Goal: Information Seeking & Learning: Learn about a topic

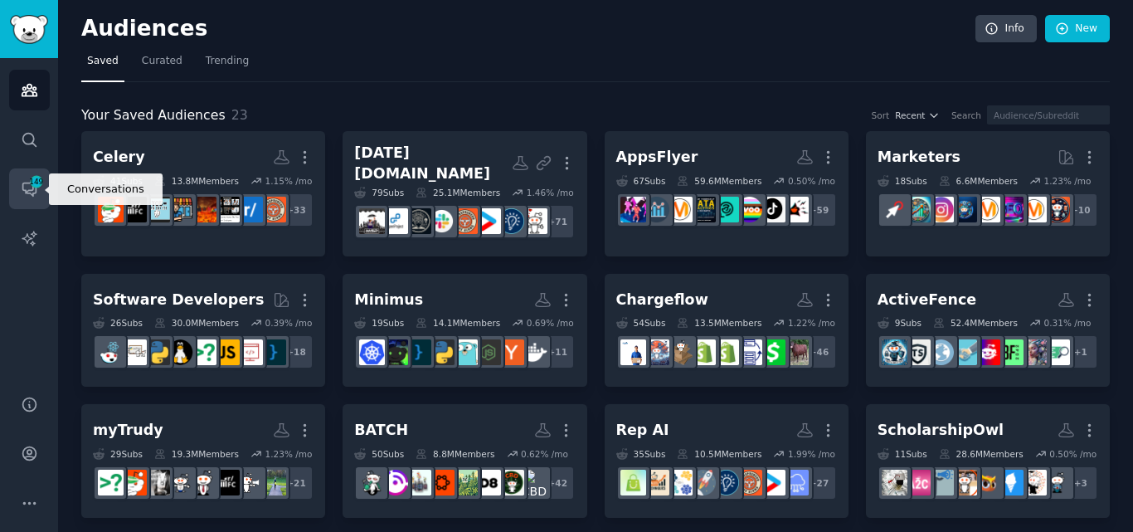
click at [31, 193] on icon "Sidebar" at bounding box center [28, 189] width 13 height 13
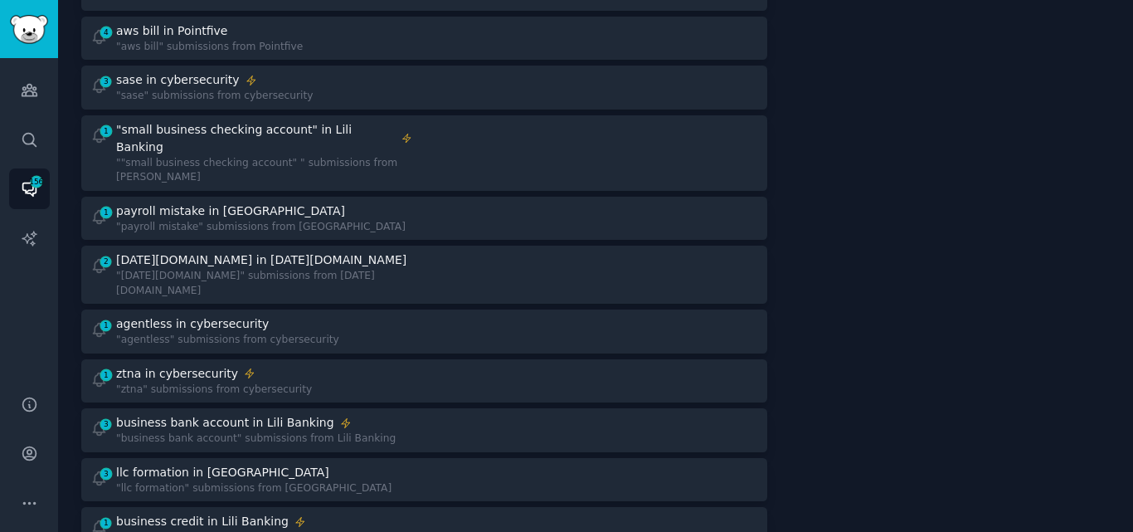
scroll to position [560, 0]
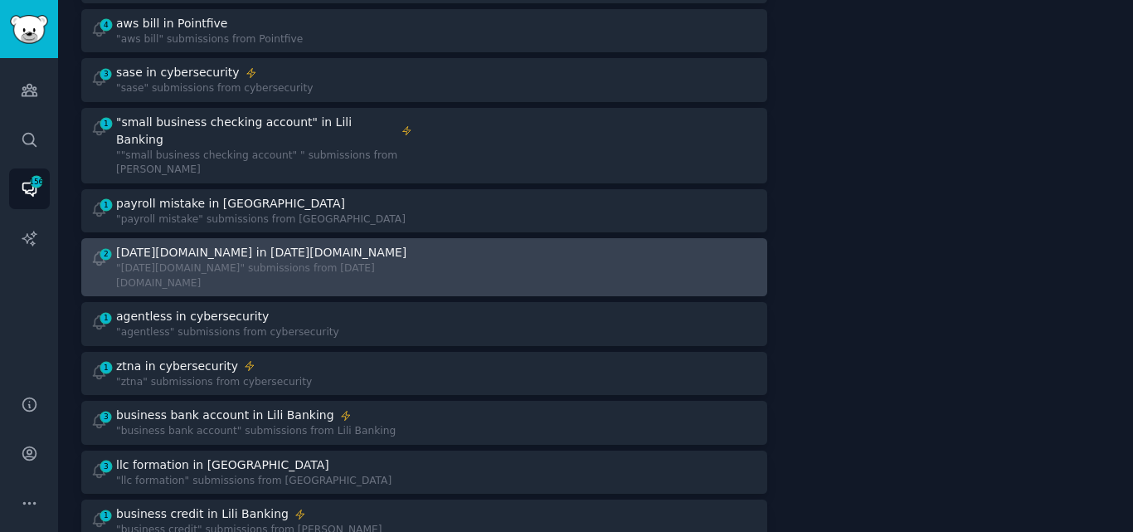
click at [246, 261] on div ""[DATE][DOMAIN_NAME]" submissions from [DATE][DOMAIN_NAME]" at bounding box center [264, 275] width 296 height 29
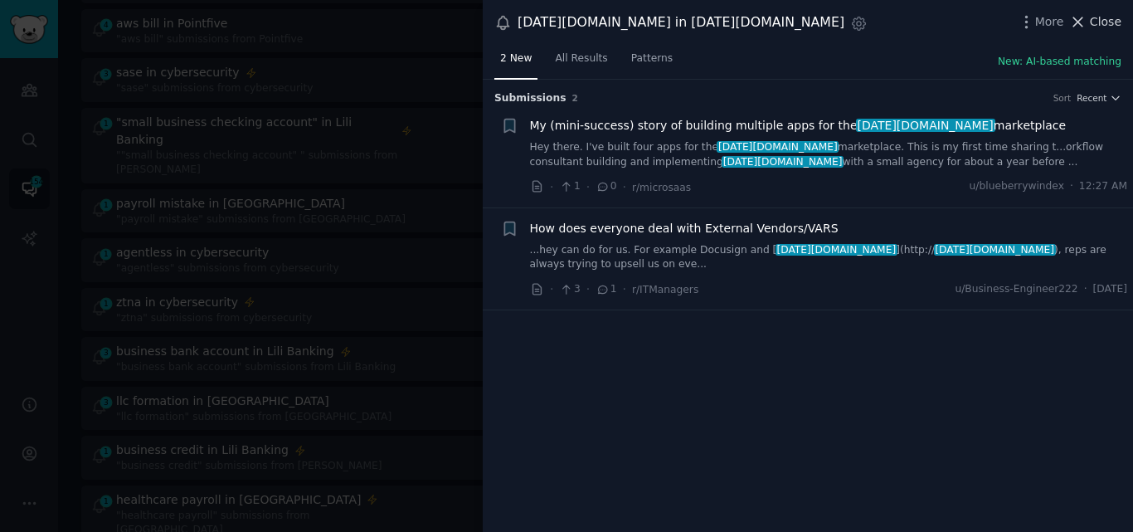
click at [1078, 23] on icon at bounding box center [1077, 21] width 17 height 17
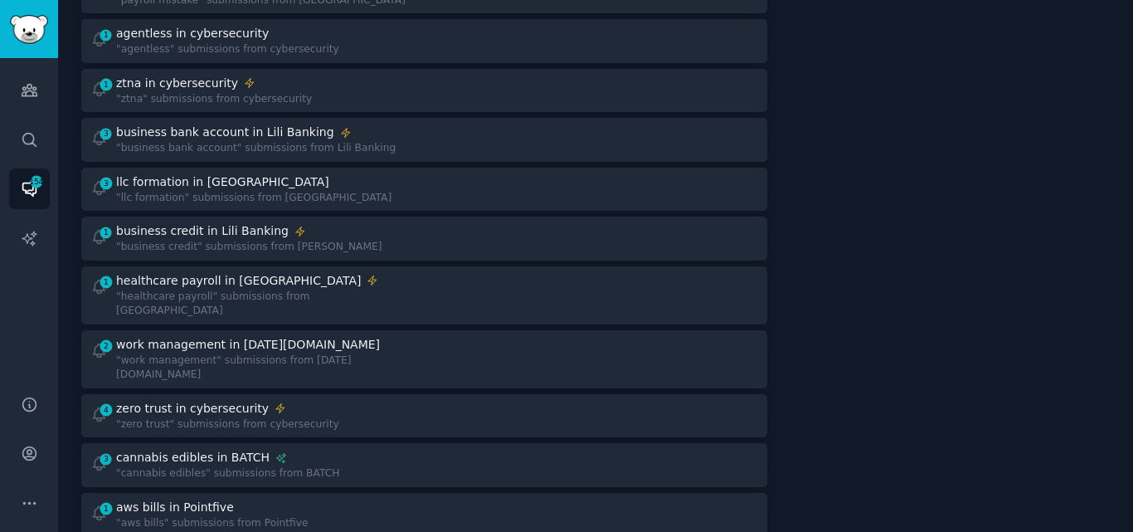
scroll to position [801, 0]
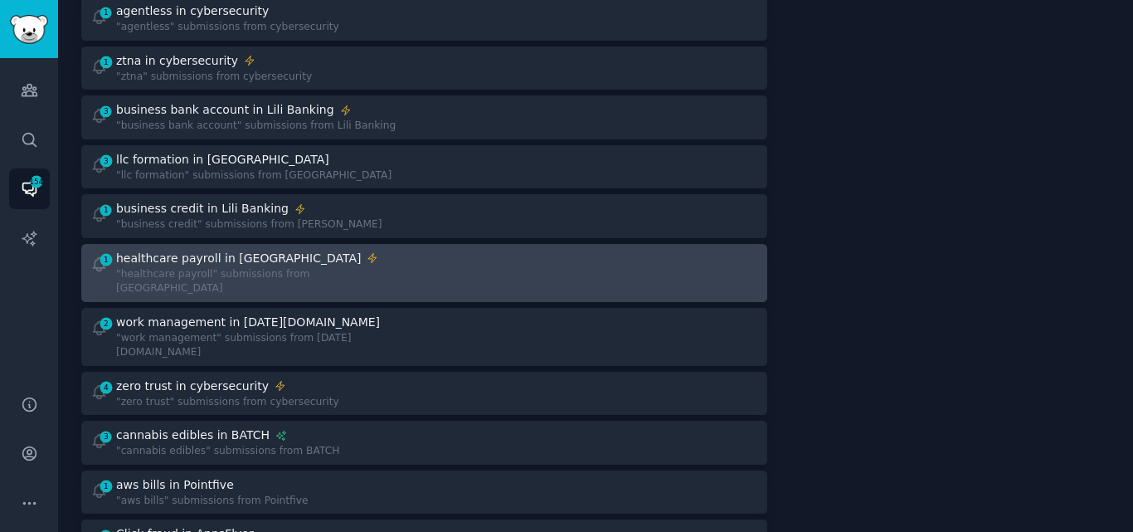
click at [324, 250] on div "1 healthcare payroll in Celery "healthcare payroll" submissions from [GEOGRAPHI…" at bounding box center [251, 273] width 323 height 46
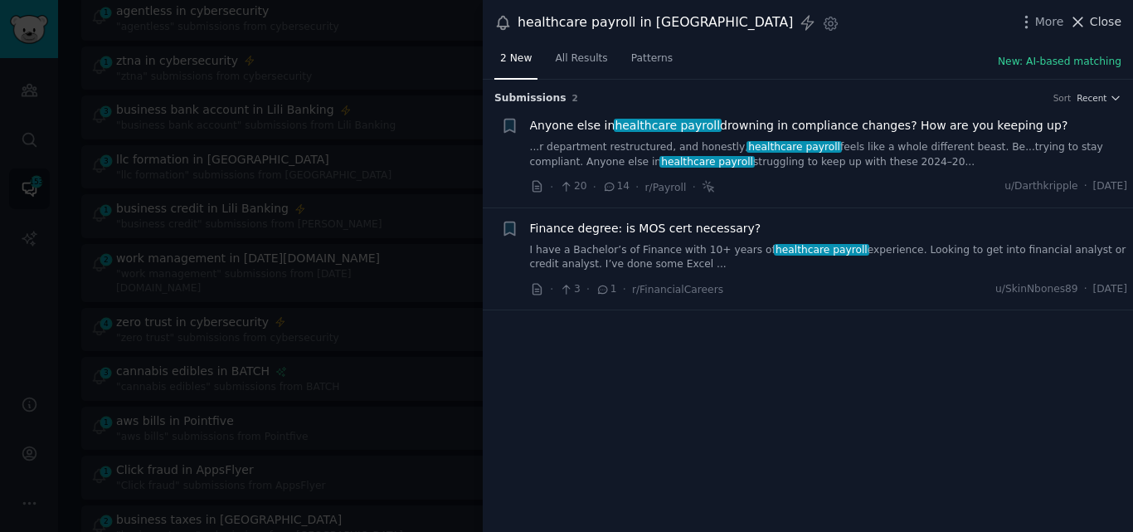
click at [1096, 23] on span "Close" at bounding box center [1106, 21] width 32 height 17
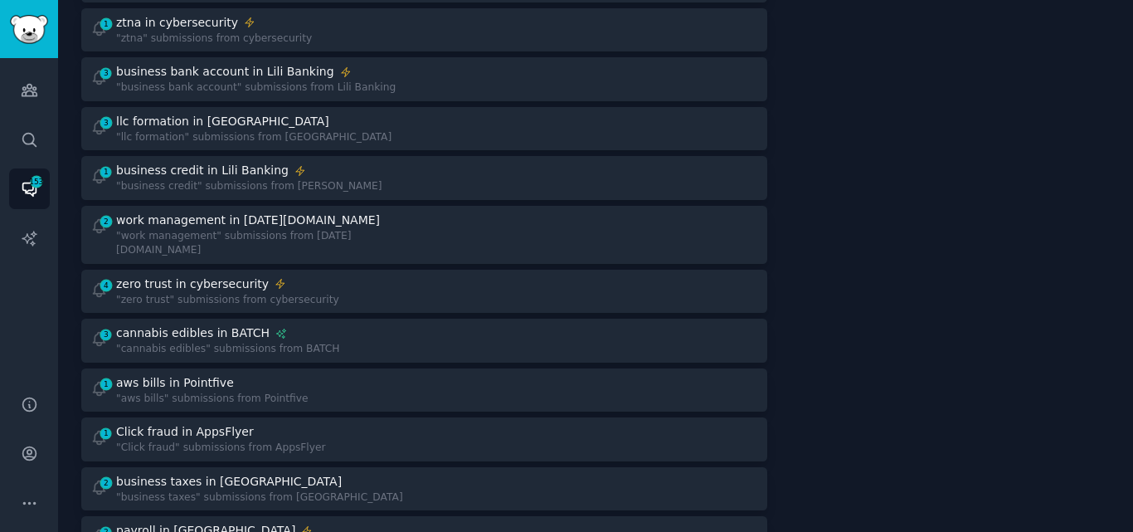
scroll to position [855, 0]
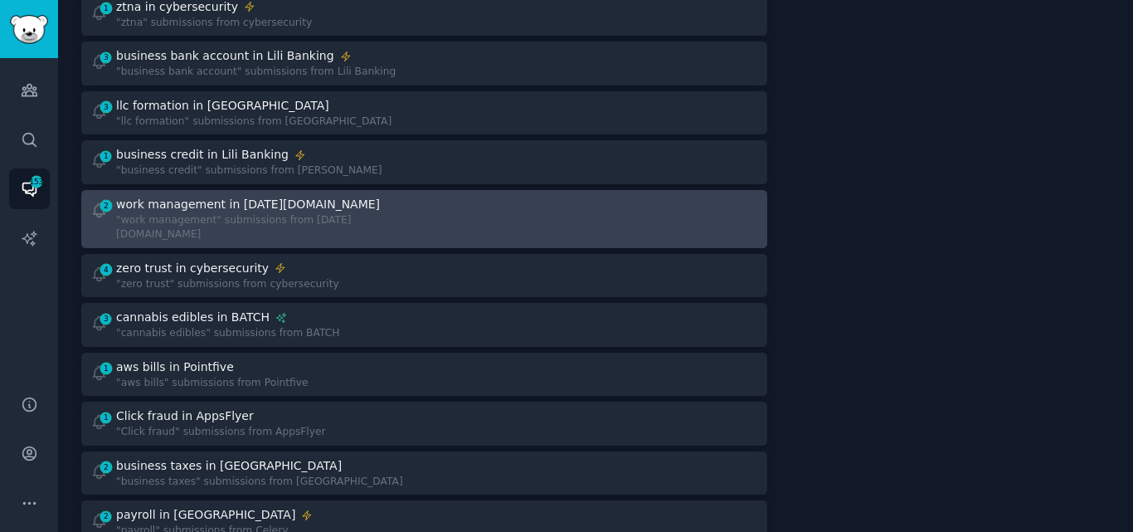
click at [377, 196] on div "2 work management in [DATE][DOMAIN_NAME] "work management" submissions from [DA…" at bounding box center [251, 219] width 323 height 46
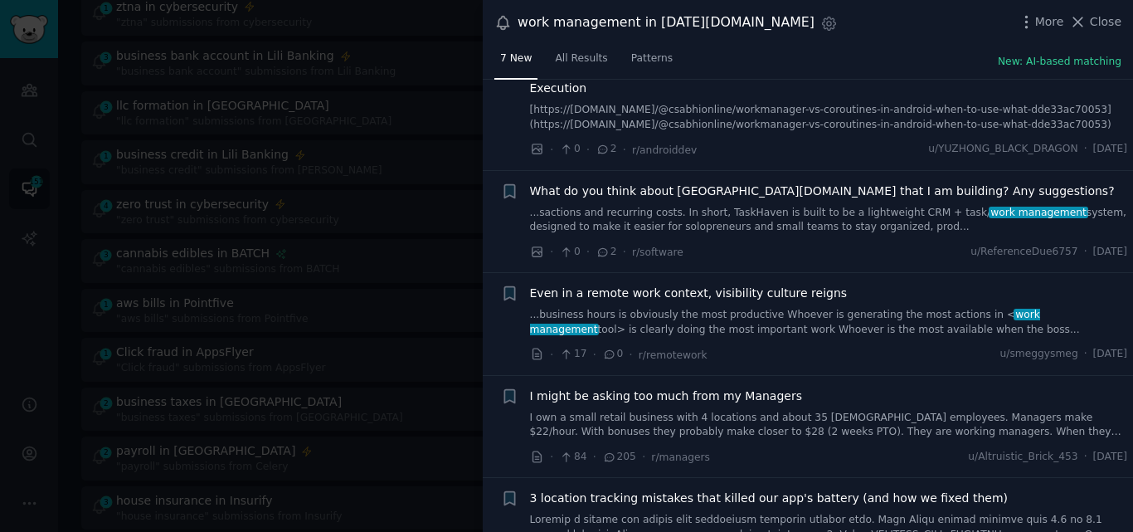
scroll to position [290, 0]
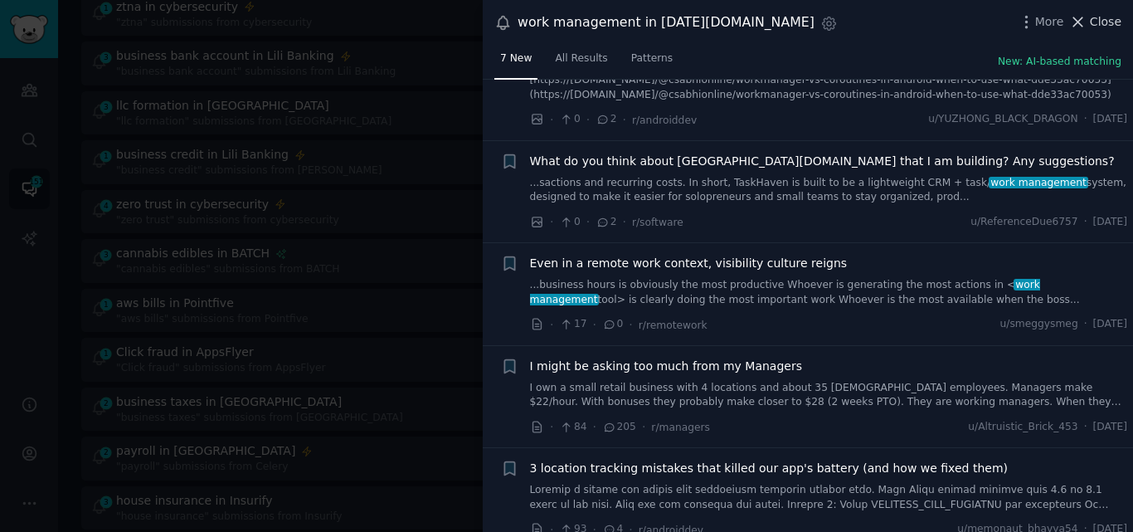
click at [1083, 26] on icon at bounding box center [1078, 21] width 9 height 9
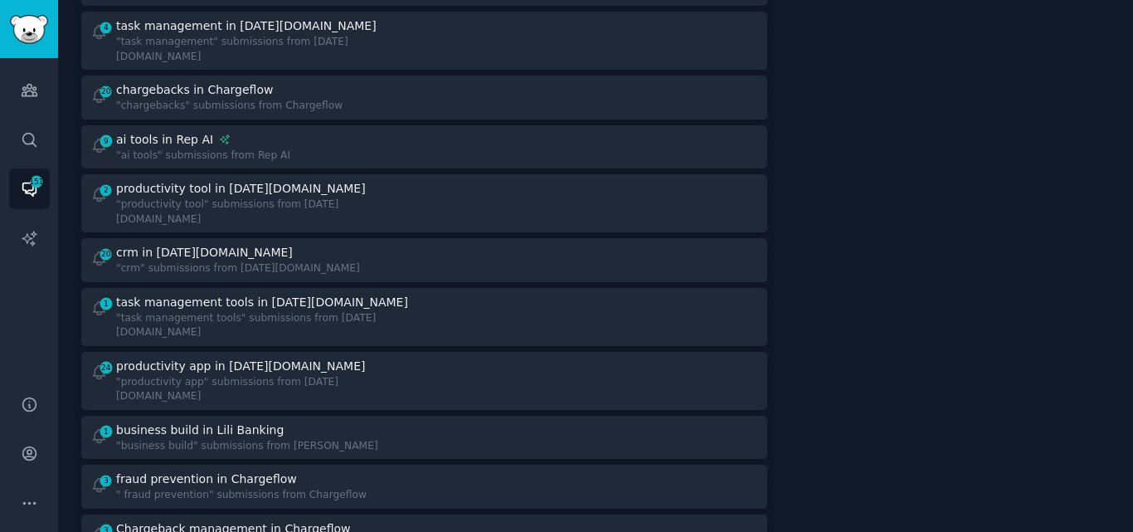
scroll to position [1581, 0]
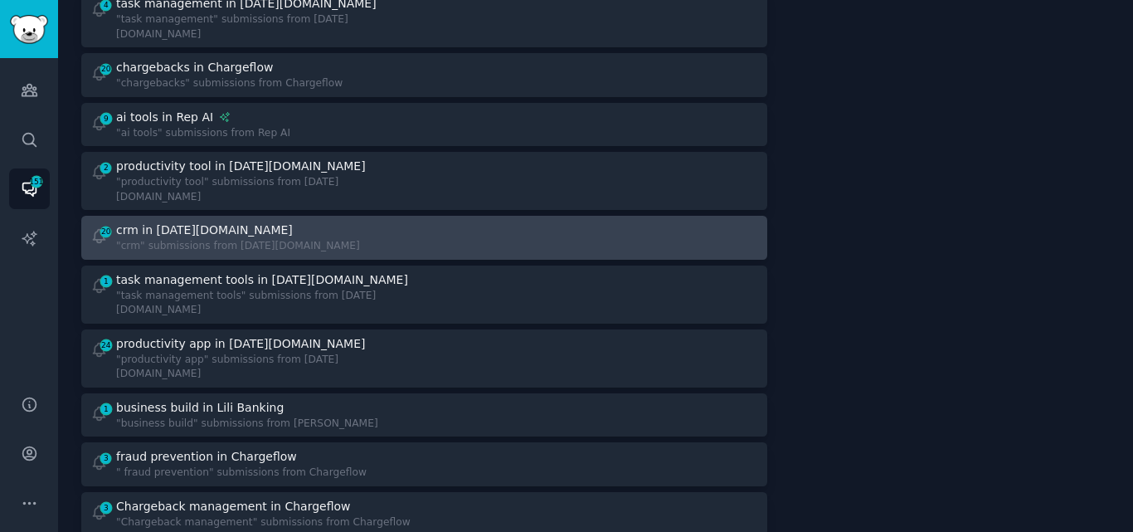
click at [295, 221] on div "20 crm in [DATE][DOMAIN_NAME] "crm" submissions from [DATE][DOMAIN_NAME]" at bounding box center [251, 237] width 323 height 32
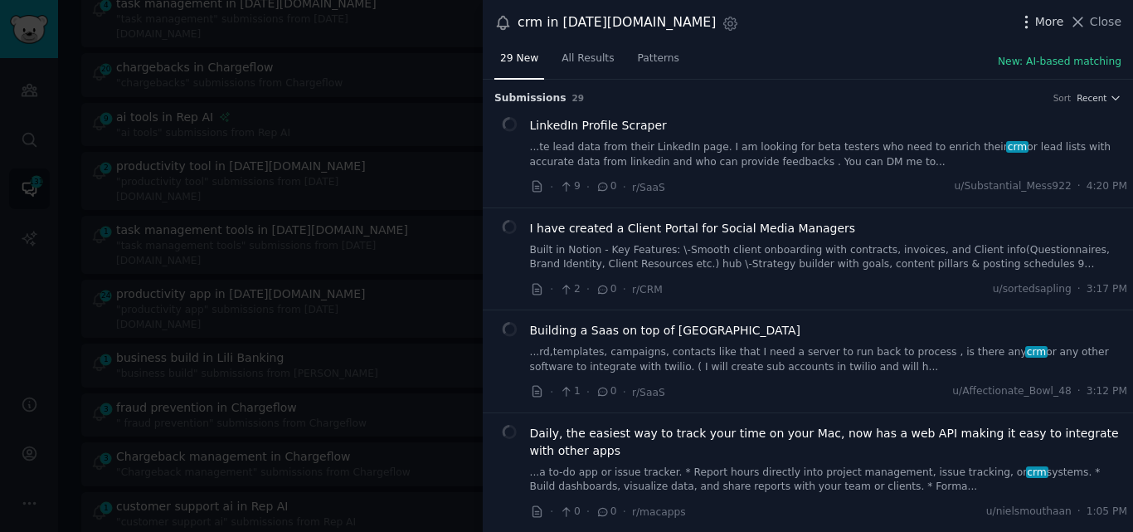
click at [1030, 25] on icon "button" at bounding box center [1026, 21] width 17 height 17
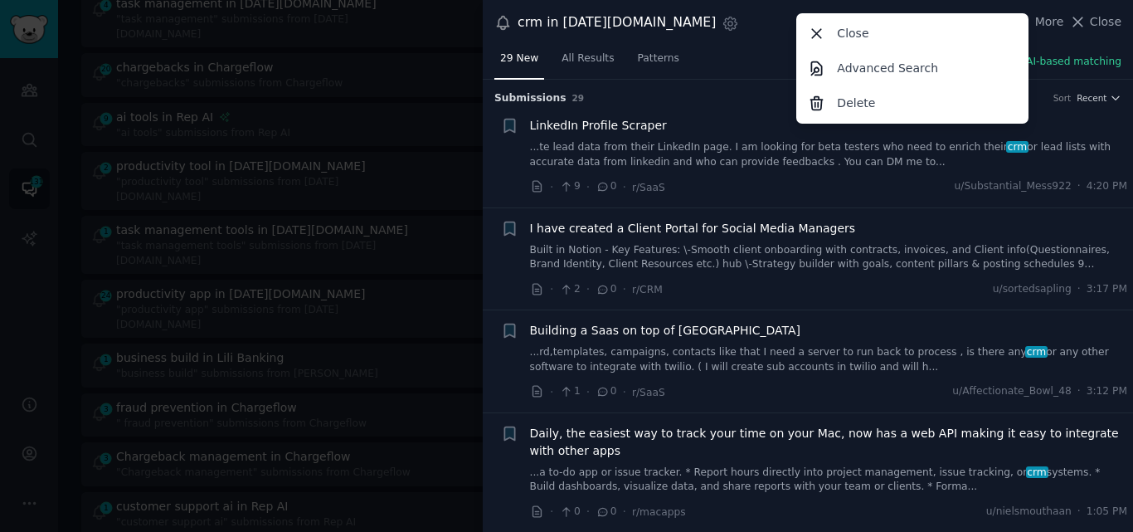
click at [761, 30] on div "crm in [DATE][DOMAIN_NAME] Settings More Close Advanced Search Delete Close" at bounding box center [807, 23] width 627 height 22
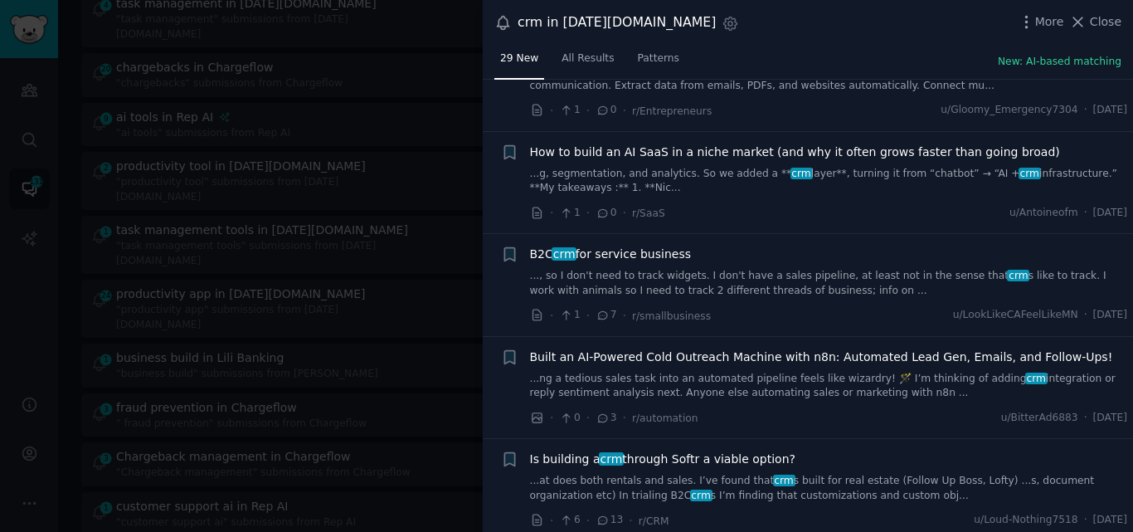
scroll to position [1739, 0]
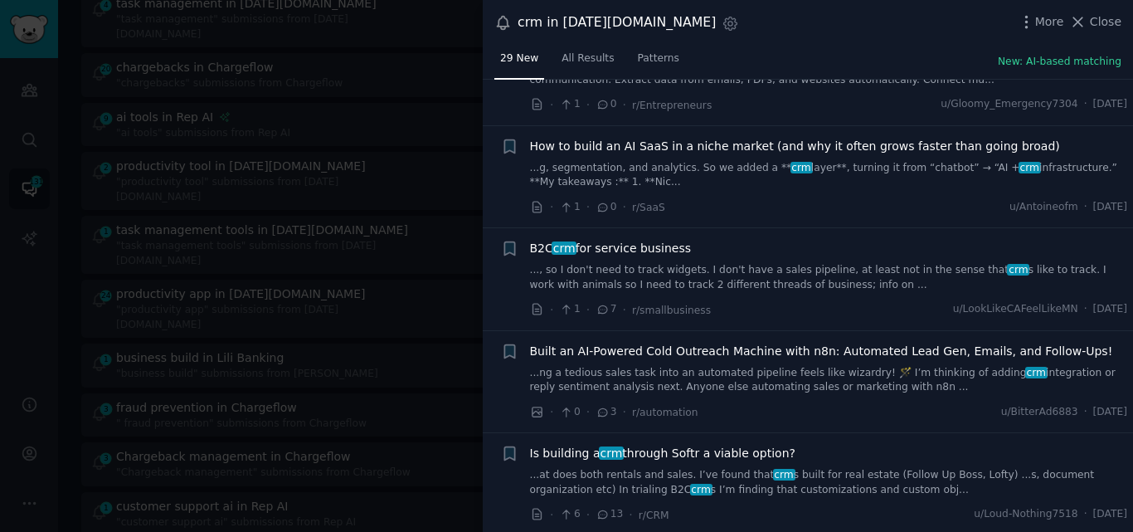
click at [695, 265] on link "..., so I don't need to track widgets. I don't have a sales pipeline, at least …" at bounding box center [829, 277] width 598 height 29
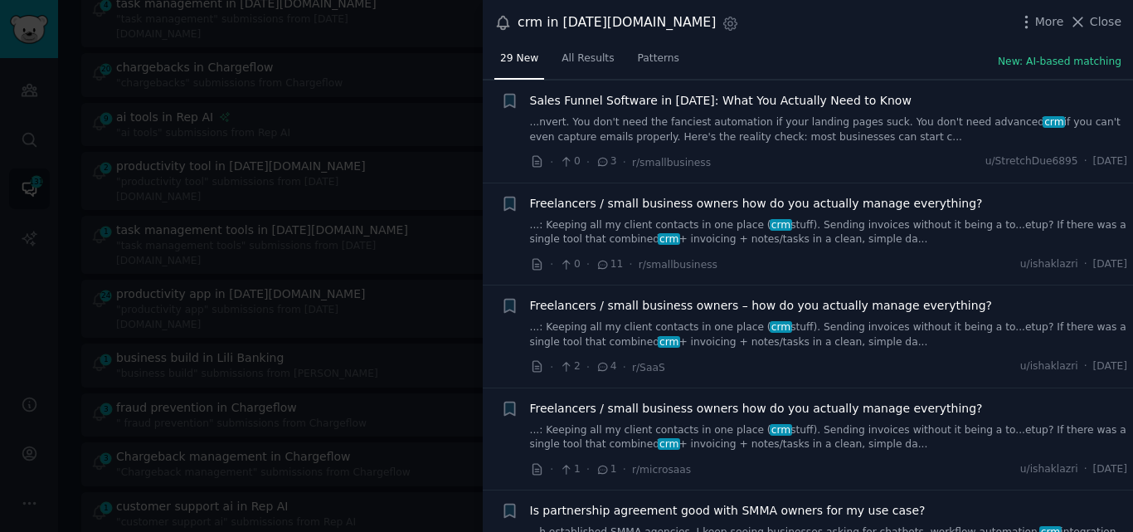
scroll to position [2626, 0]
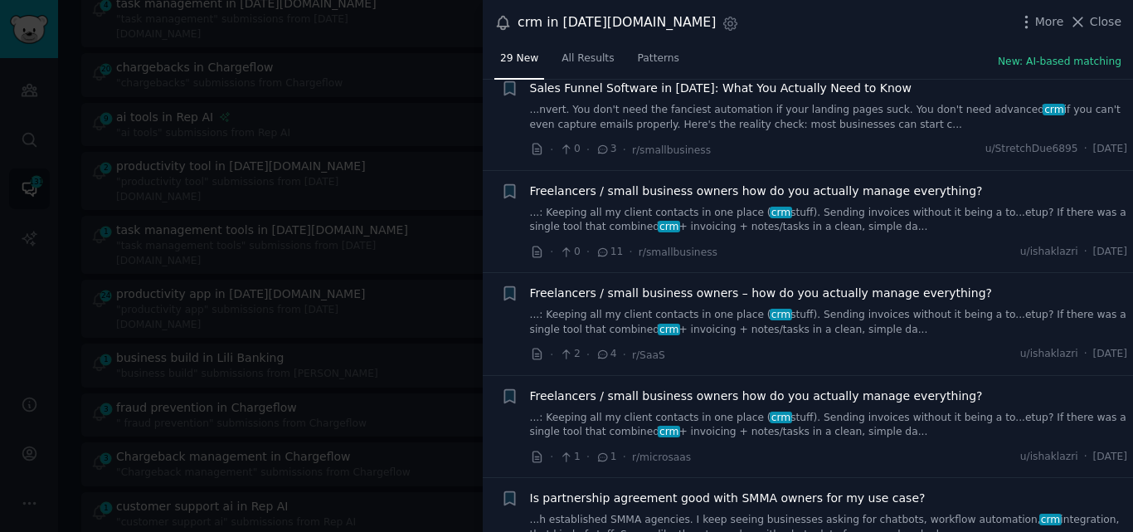
click at [618, 206] on link "...: Keeping all my client contacts in one place ( crm stuff). Sending invoices…" at bounding box center [829, 220] width 598 height 29
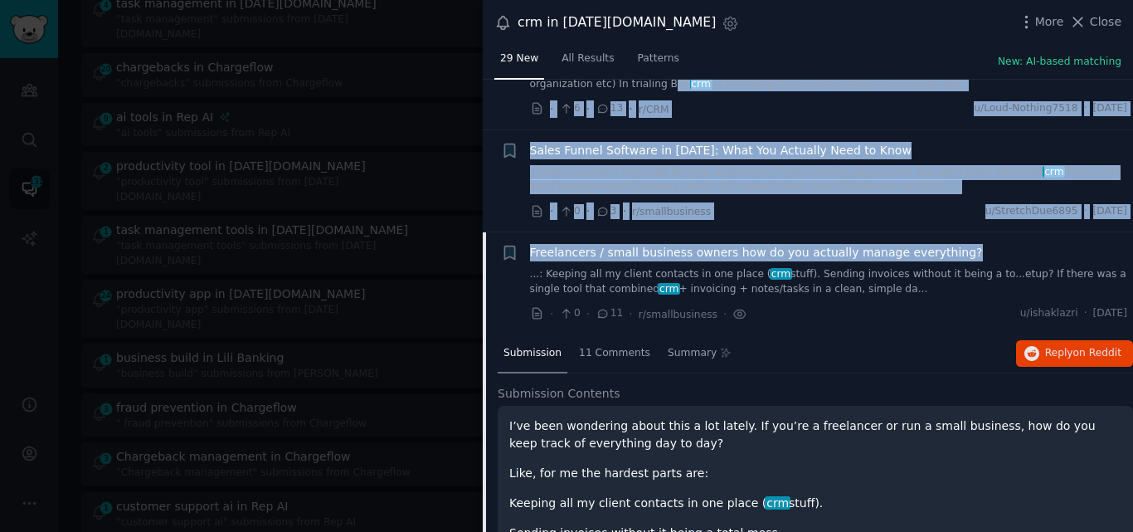
scroll to position [2134, 0]
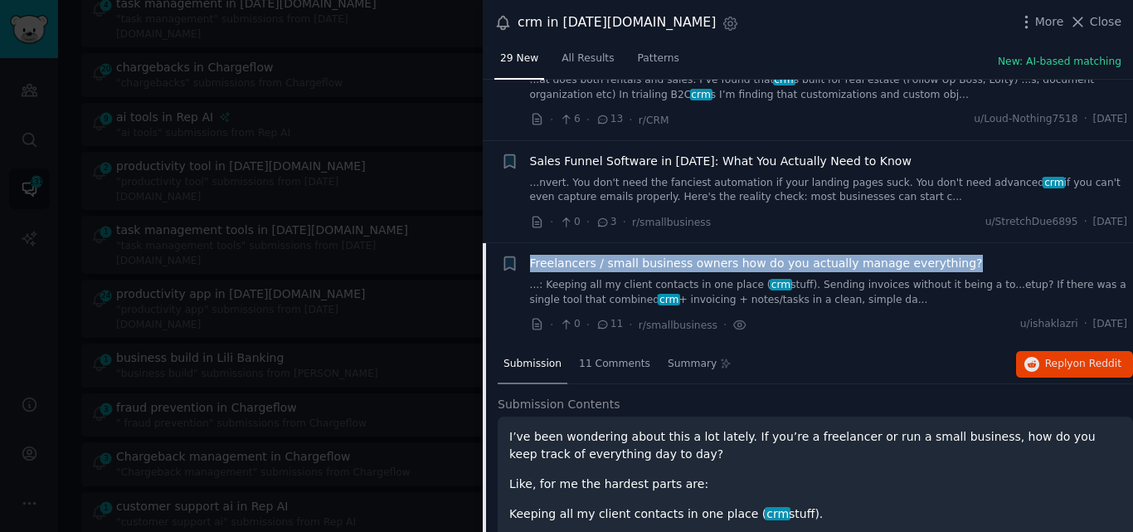
drag, startPoint x: 944, startPoint y: 94, endPoint x: 528, endPoint y: 261, distance: 448.9
click at [528, 261] on div "+ Freelancers / small business owners how do you actually manage everything? ..…" at bounding box center [814, 294] width 627 height 79
copy span "Freelancers / small business owners how do you actually manage everything?"
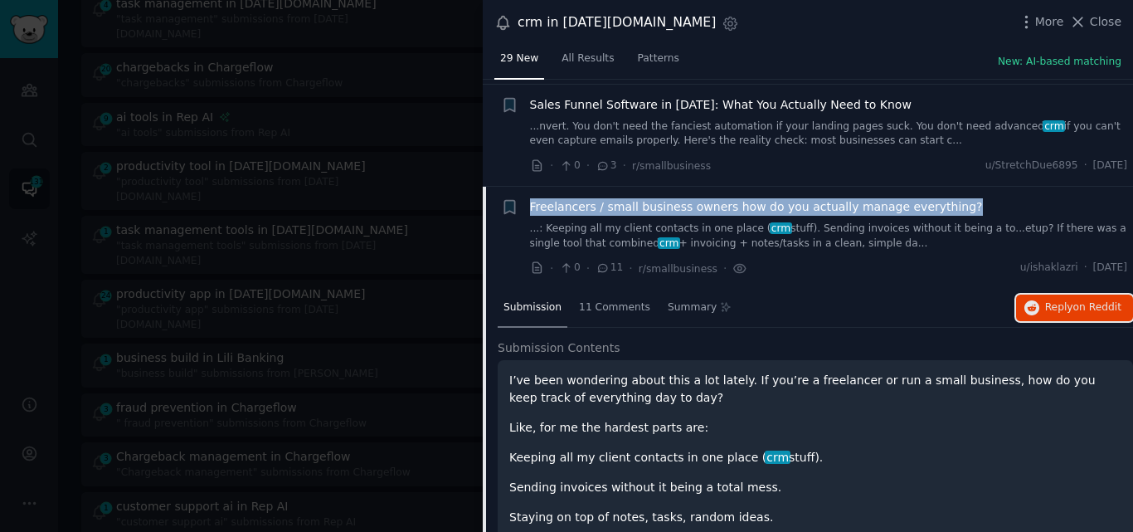
scroll to position [2122, 0]
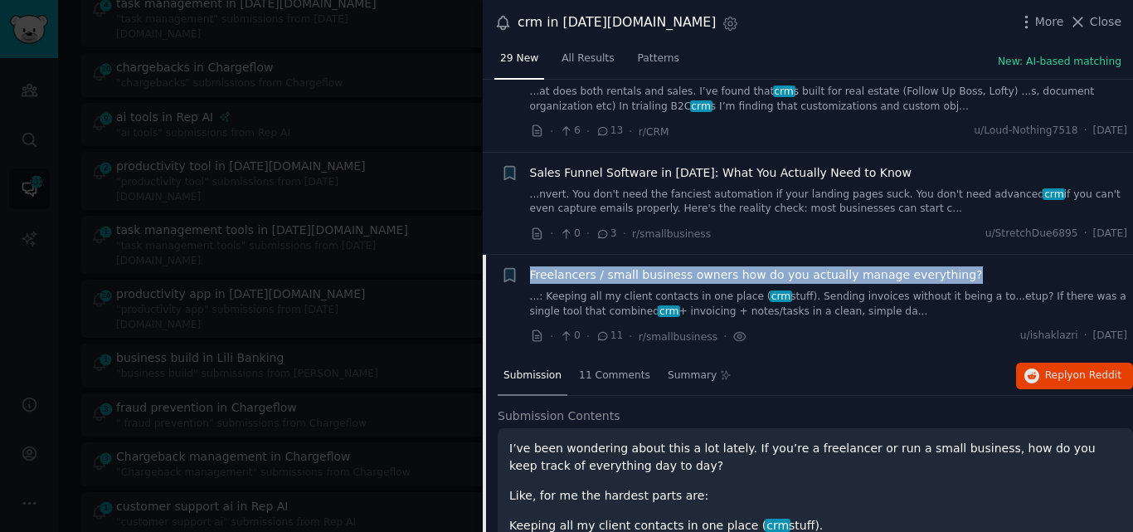
click at [656, 266] on span "Freelancers / small business owners how do you actually manage everything?" at bounding box center [756, 274] width 453 height 17
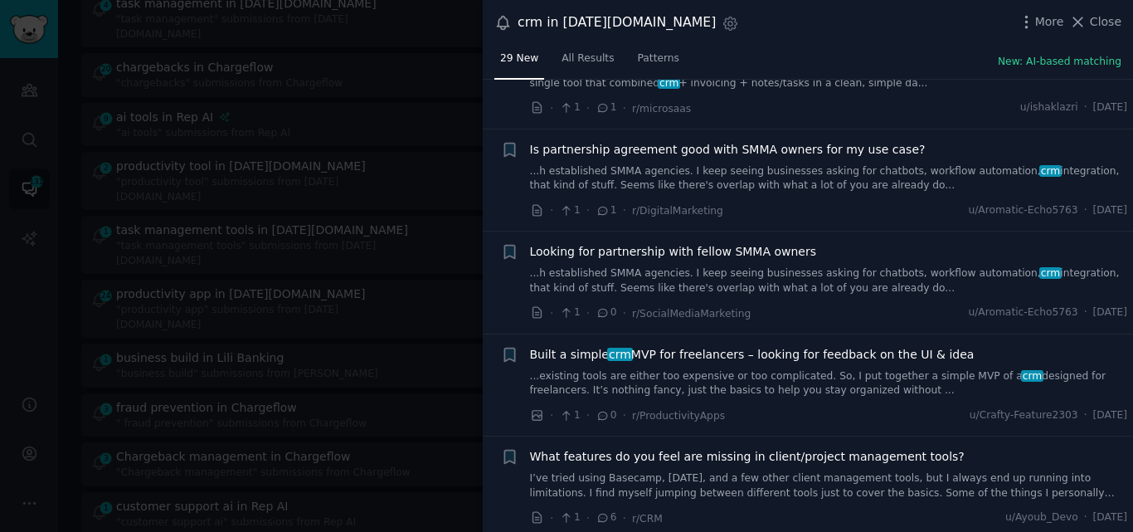
scroll to position [2561, 0]
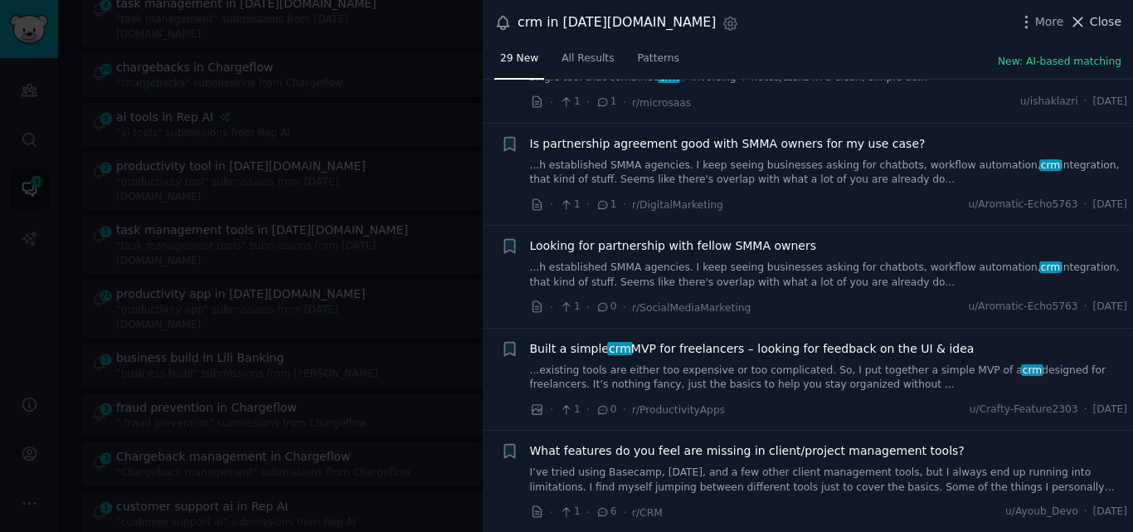
click at [1093, 17] on button "Close" at bounding box center [1095, 21] width 52 height 17
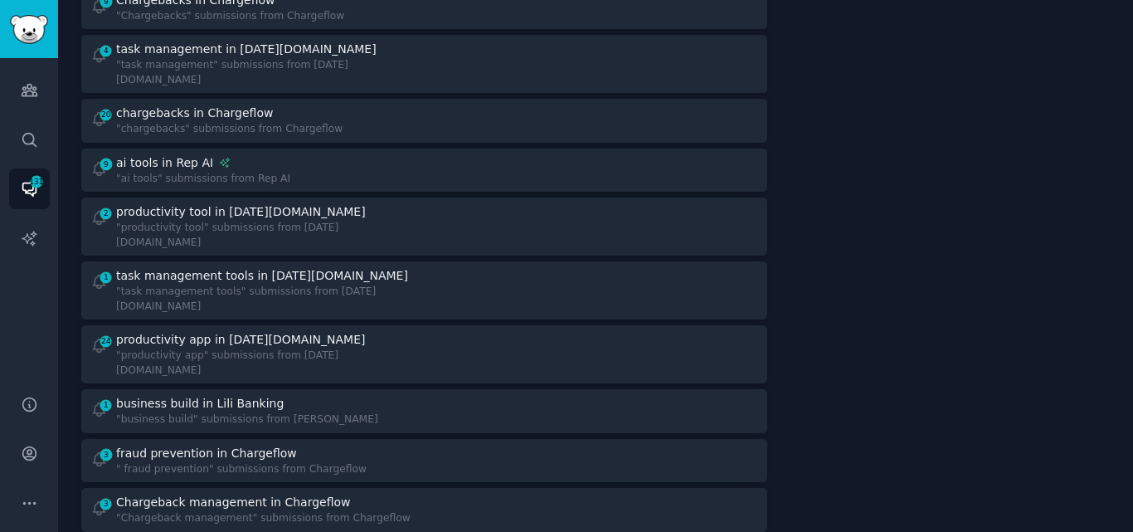
scroll to position [1513, 0]
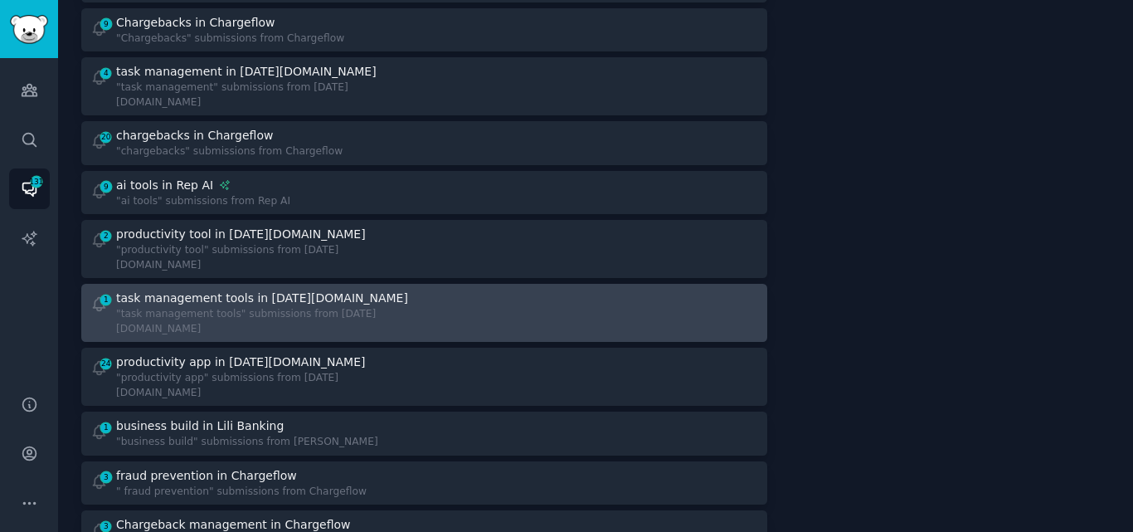
click at [217, 290] on div "task management tools in [DATE][DOMAIN_NAME]" at bounding box center [262, 298] width 292 height 17
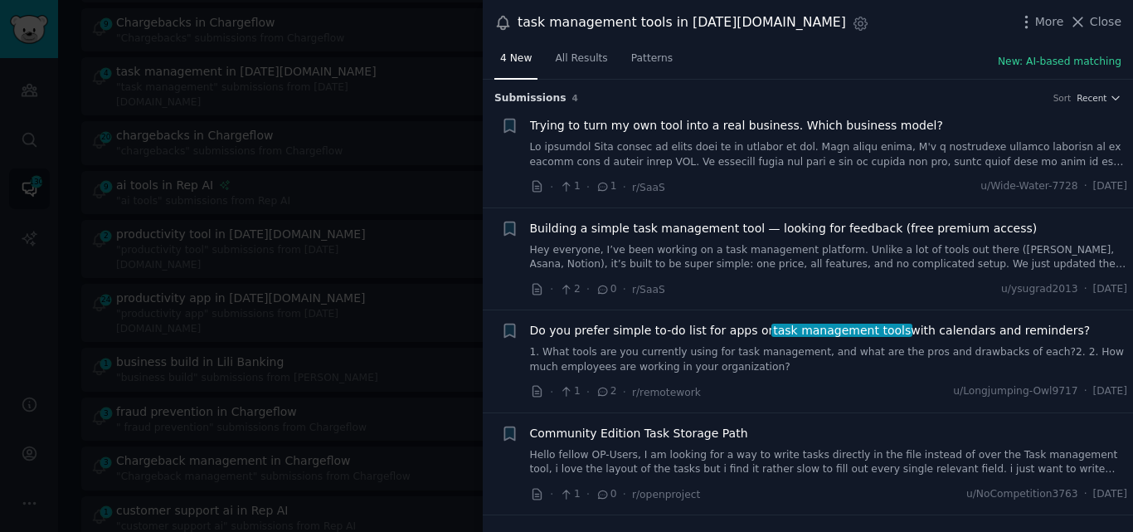
click at [829, 351] on link "1. What tools are you currently using for task management, and what are the pro…" at bounding box center [829, 359] width 598 height 29
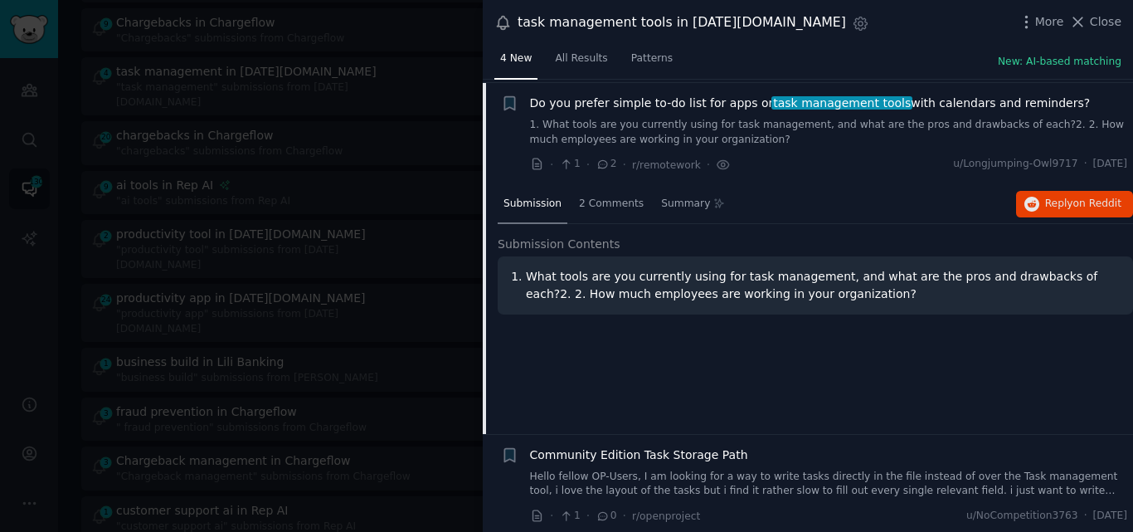
scroll to position [231, 0]
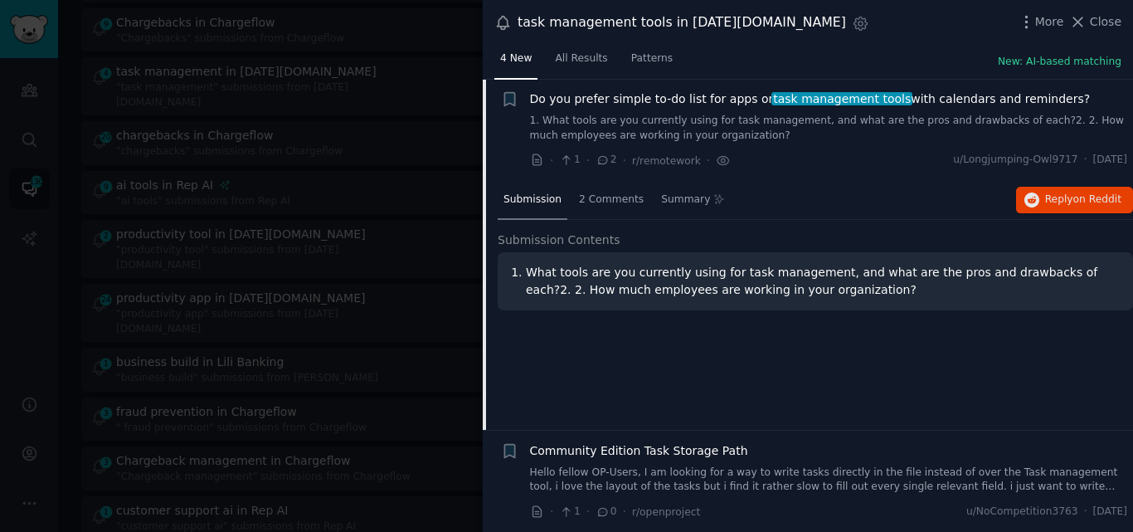
drag, startPoint x: 1055, startPoint y: 93, endPoint x: 532, endPoint y: 97, distance: 523.5
click at [532, 97] on div "Do you prefer simple to-do list for apps or task management tools with calendar…" at bounding box center [829, 98] width 598 height 17
copy span "Do you prefer simple to-do list for apps or task management tools with calendar…"
click at [1087, 23] on icon at bounding box center [1077, 21] width 17 height 17
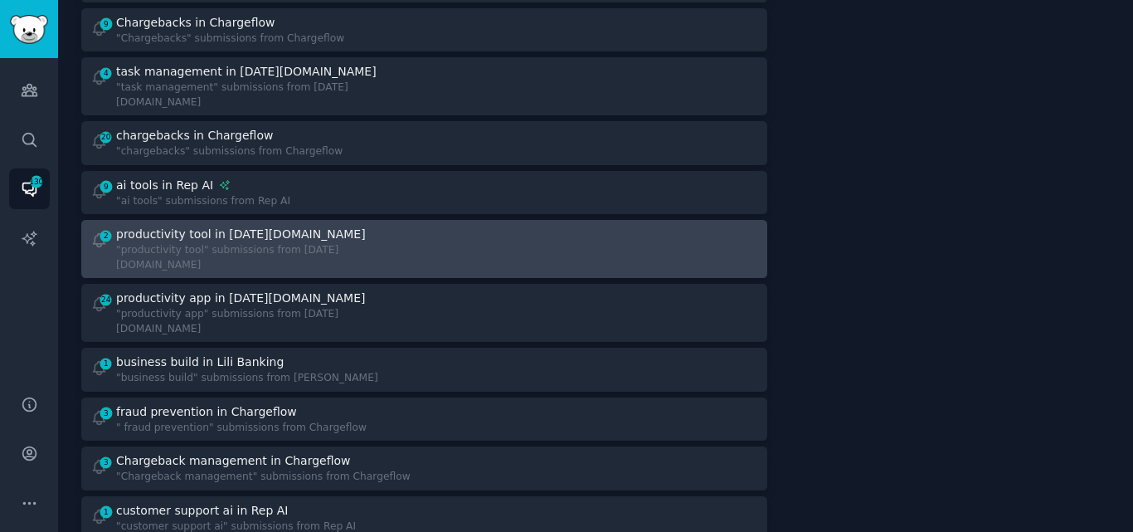
click at [197, 226] on div "productivity tool in [DATE][DOMAIN_NAME]" at bounding box center [241, 234] width 250 height 17
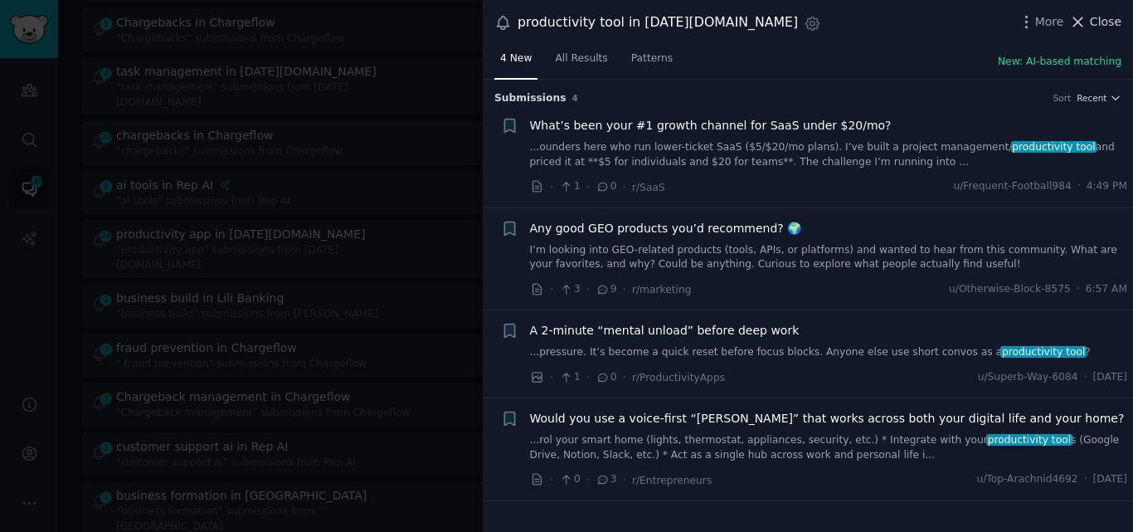
click at [1083, 25] on icon at bounding box center [1078, 21] width 9 height 9
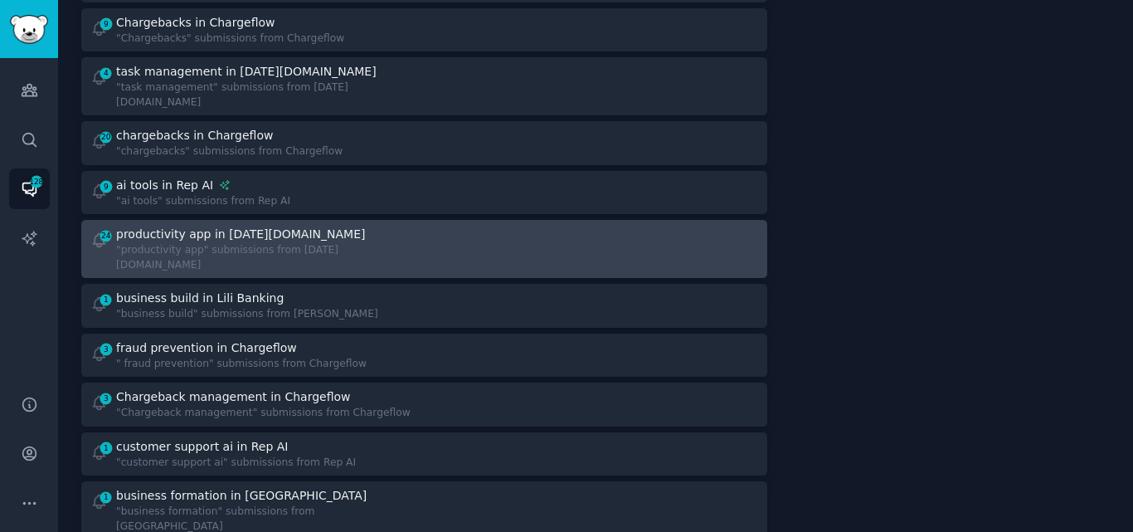
click at [216, 243] on div ""productivity app" submissions from [DATE][DOMAIN_NAME]" at bounding box center [264, 257] width 296 height 29
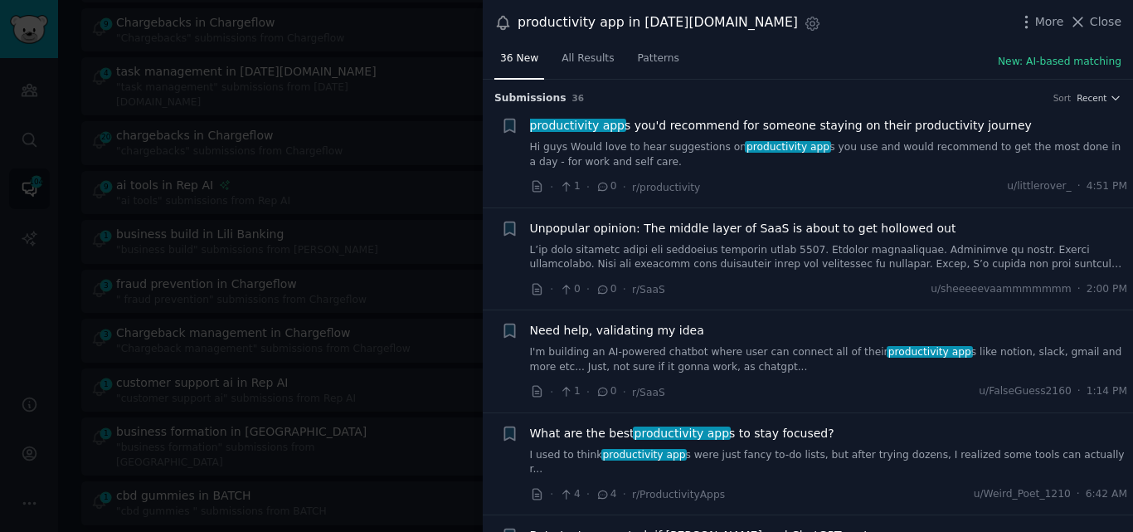
click at [779, 141] on span "productivity app" at bounding box center [788, 147] width 86 height 12
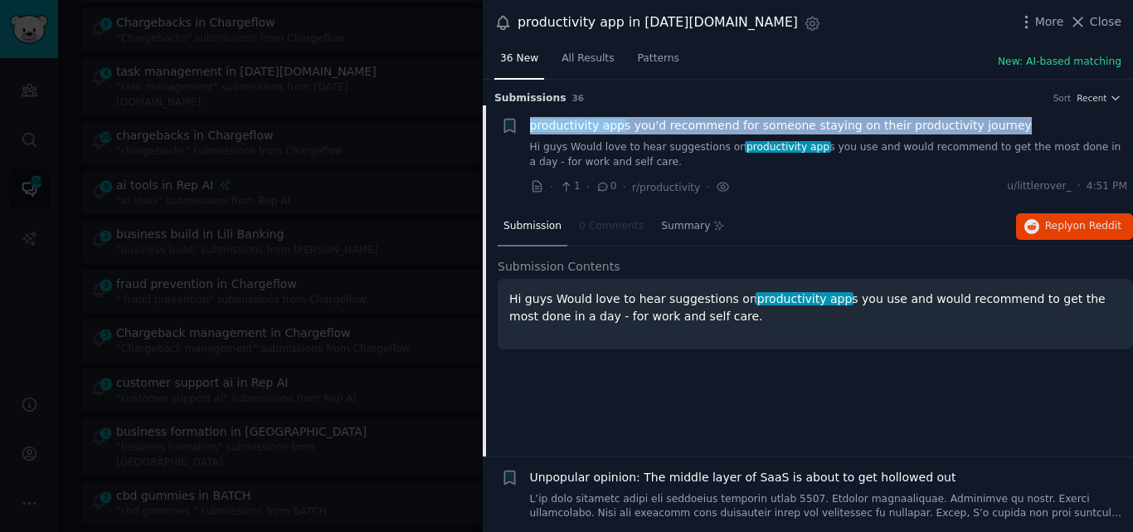
drag, startPoint x: 995, startPoint y: 95, endPoint x: 533, endPoint y: 124, distance: 462.1
click at [533, 124] on div "productivity app s you'd recommend for someone staying on their productivity jo…" at bounding box center [829, 125] width 598 height 17
copy span "roductivity app s you'd recommend for someone staying on their productivity jou…"
